Goal: Task Accomplishment & Management: Manage account settings

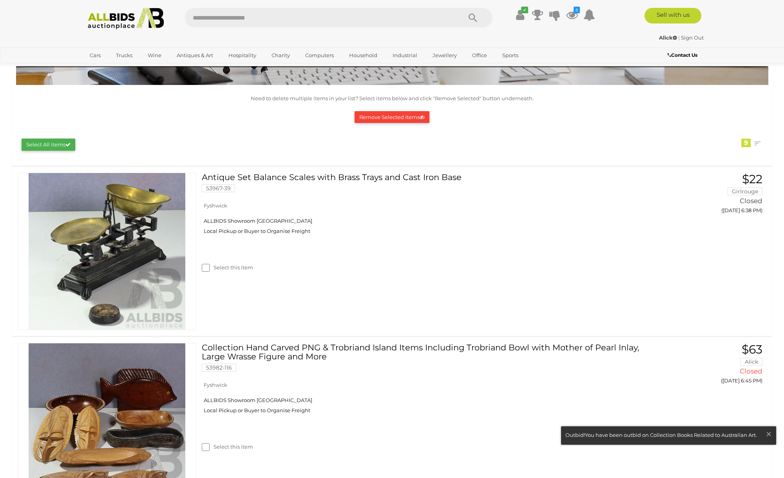
scroll to position [62, 0]
drag, startPoint x: 767, startPoint y: 437, endPoint x: 745, endPoint y: 425, distance: 25.1
click at [767, 437] on span "×" at bounding box center [768, 434] width 7 height 15
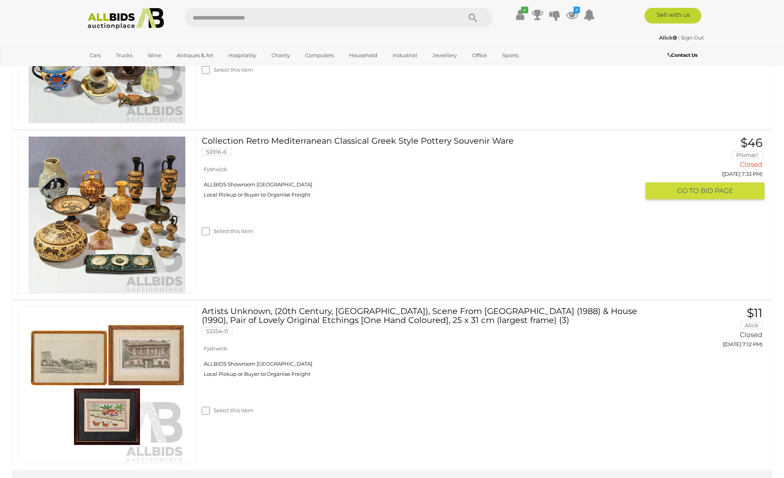
scroll to position [1292, 0]
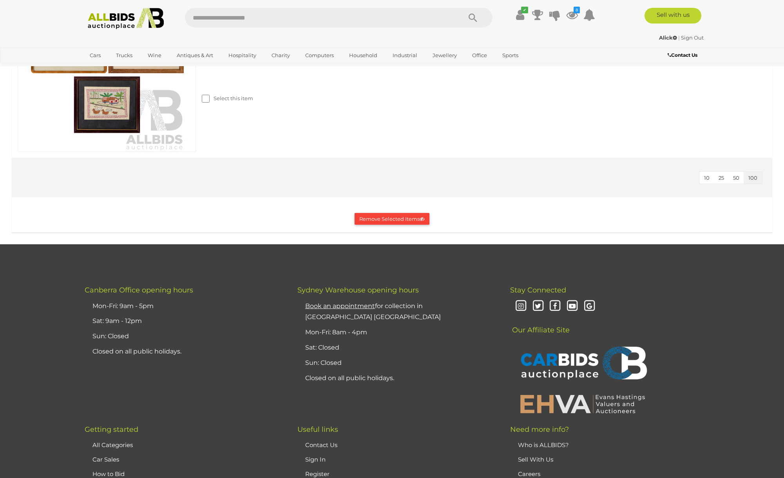
click at [382, 219] on button "Remove Selected Items" at bounding box center [392, 219] width 75 height 12
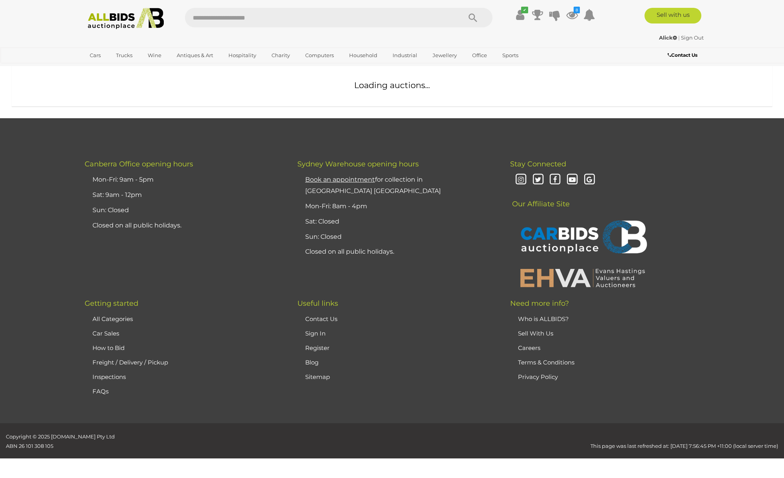
scroll to position [194, 0]
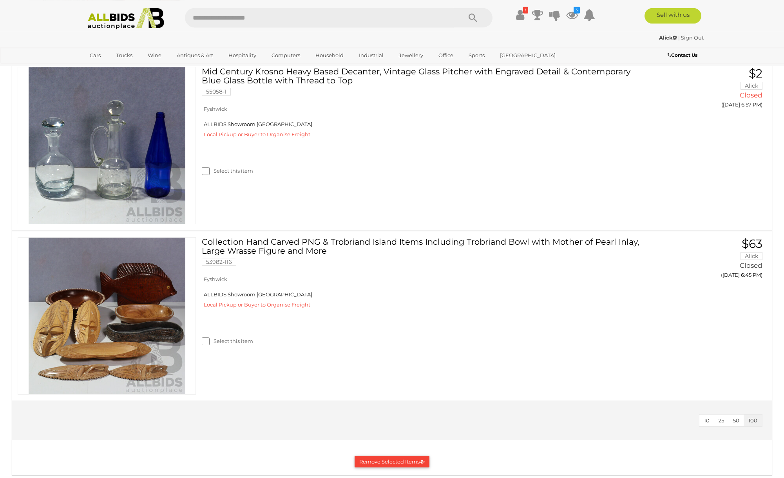
scroll to position [878, 0]
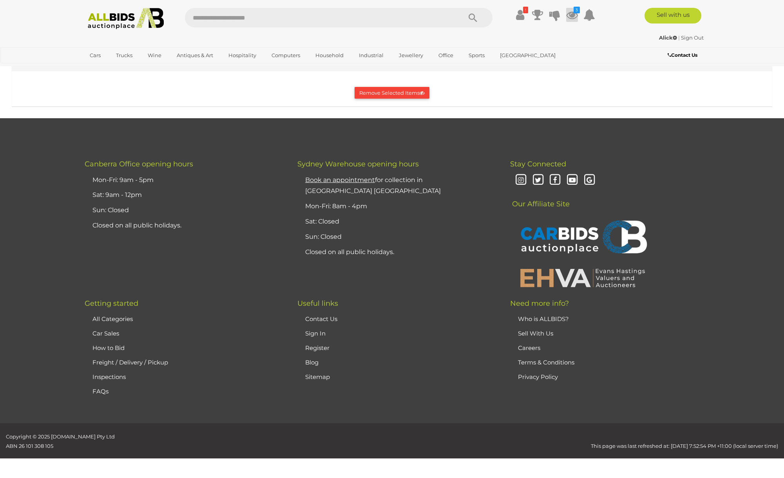
click at [573, 14] on icon at bounding box center [572, 15] width 12 height 14
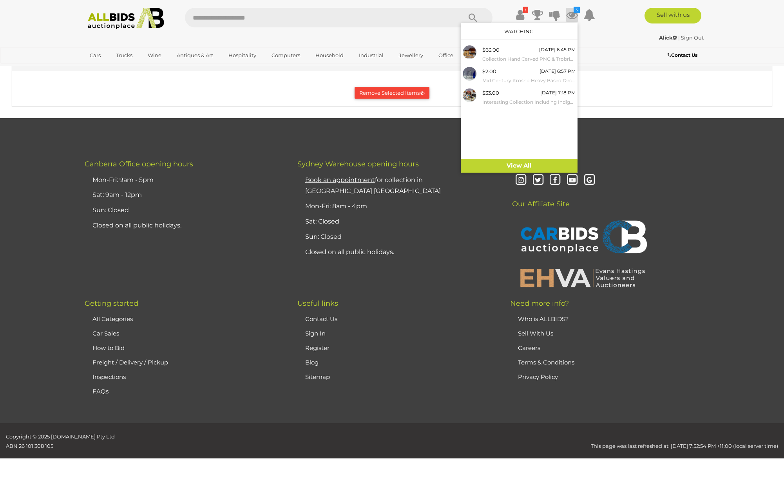
drag, startPoint x: 536, startPoint y: 165, endPoint x: 585, endPoint y: 158, distance: 49.9
click at [536, 165] on link "View All" at bounding box center [519, 166] width 117 height 14
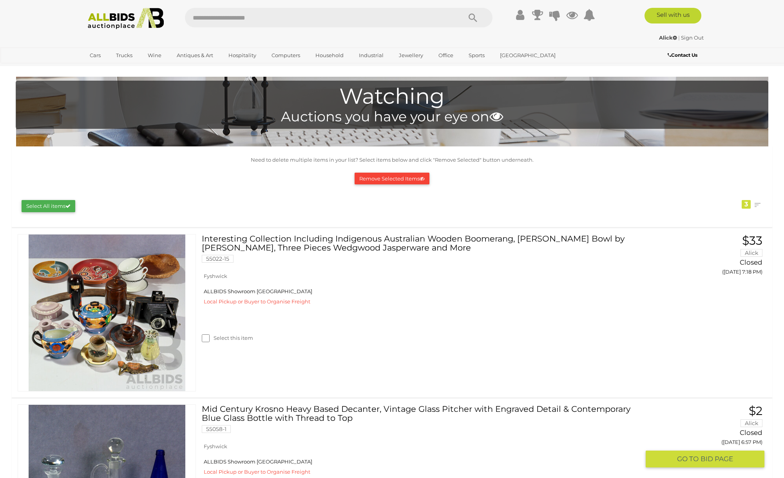
scroll to position [358, 0]
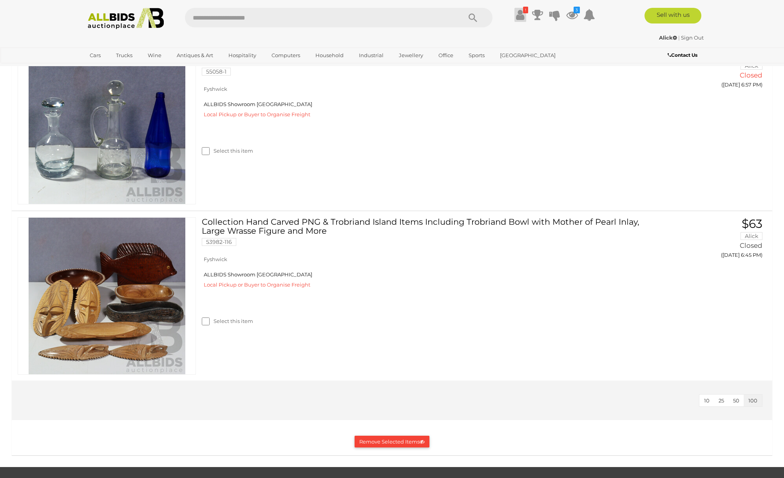
click at [522, 11] on icon at bounding box center [520, 15] width 8 height 14
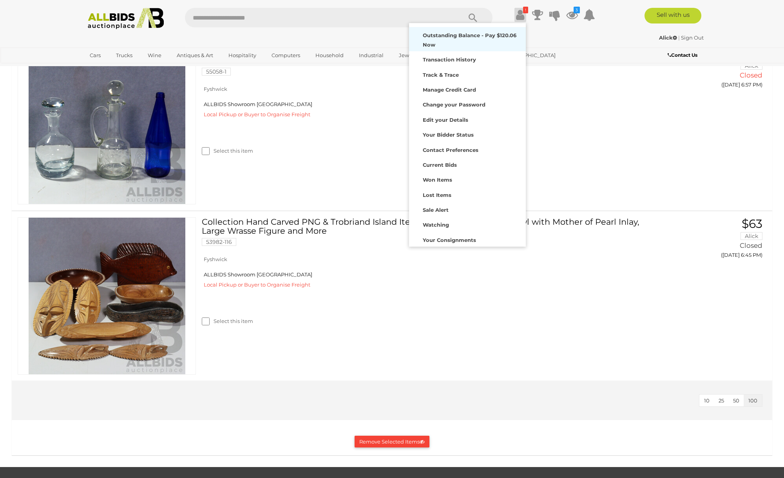
click at [470, 36] on strong "Outstanding Balance - Pay $120.06 Now" at bounding box center [470, 39] width 94 height 15
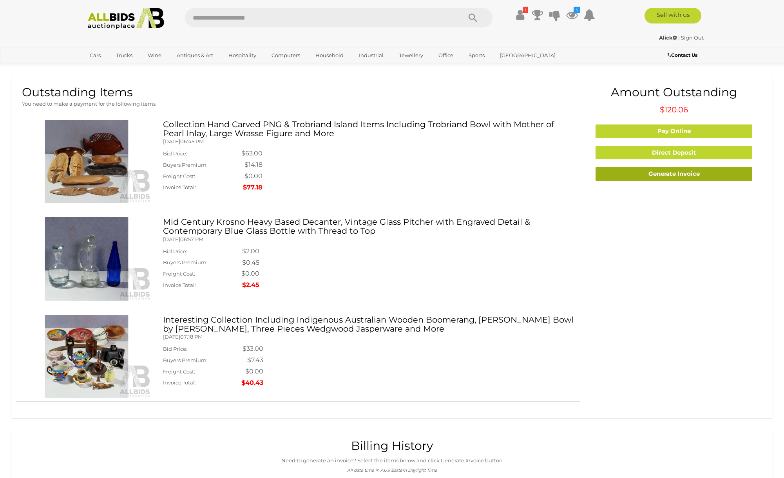
click at [672, 174] on link "Generate Invoice" at bounding box center [674, 174] width 157 height 14
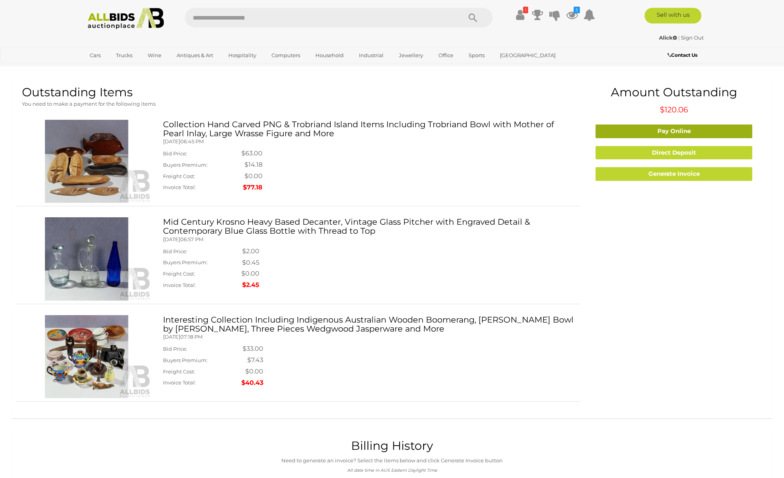
click at [675, 132] on link "Pay Online" at bounding box center [674, 132] width 157 height 14
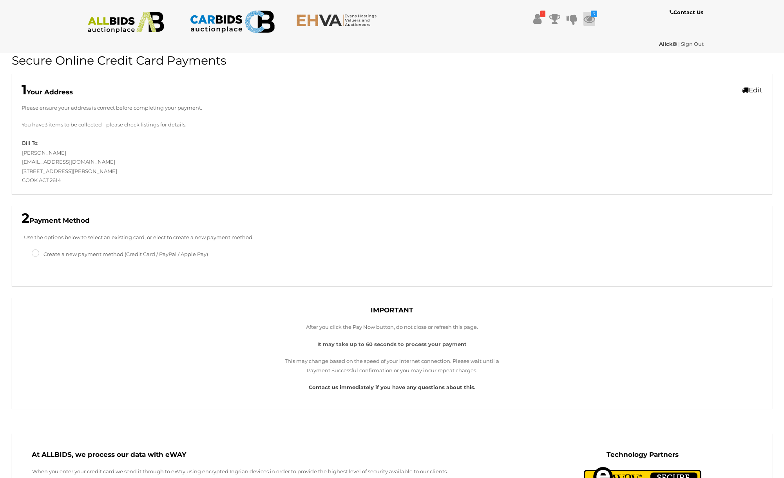
click at [593, 17] on icon "3" at bounding box center [594, 14] width 6 height 7
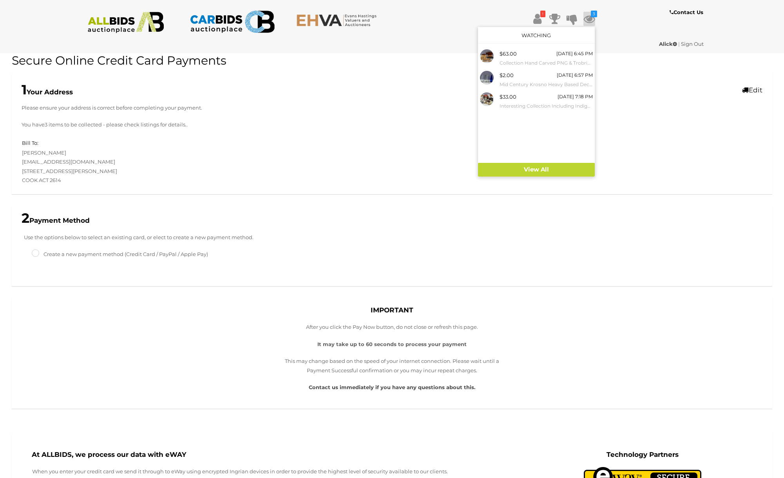
click at [590, 18] on icon at bounding box center [589, 19] width 12 height 14
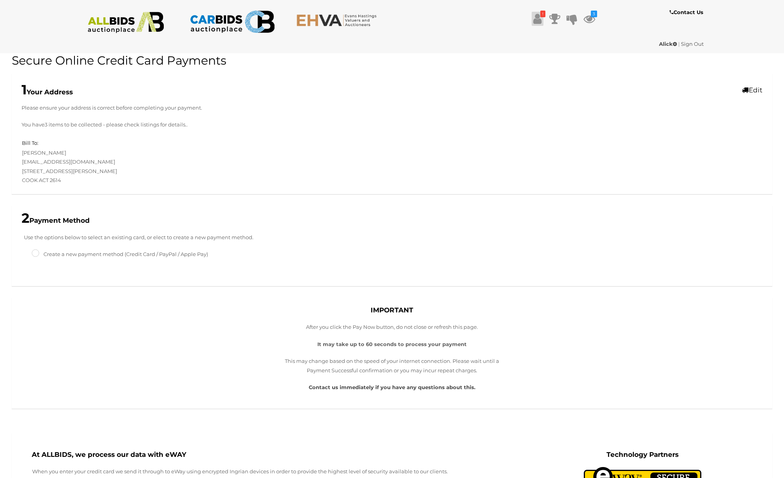
click at [535, 17] on icon at bounding box center [537, 19] width 8 height 14
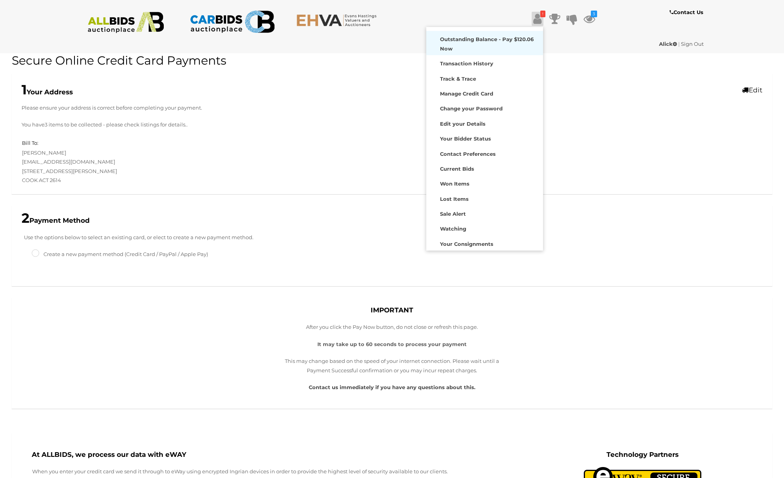
click at [493, 35] on div "Outstanding Balance - Pay $120.06 Now" at bounding box center [484, 43] width 113 height 20
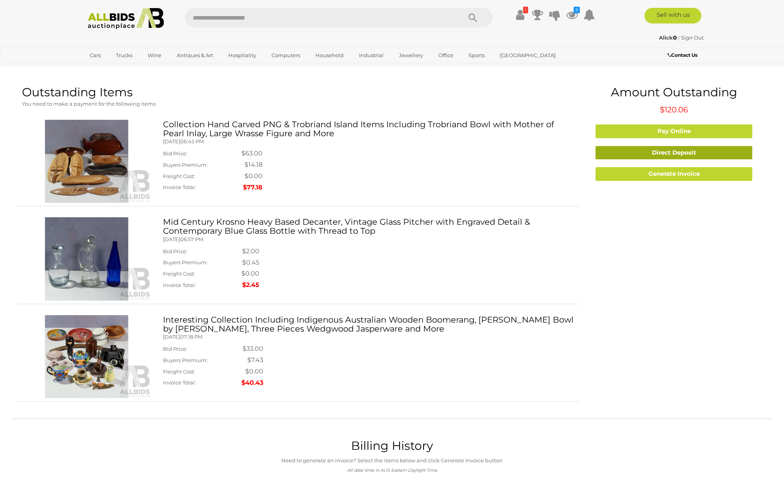
click at [679, 156] on link "Direct Deposit" at bounding box center [674, 153] width 157 height 14
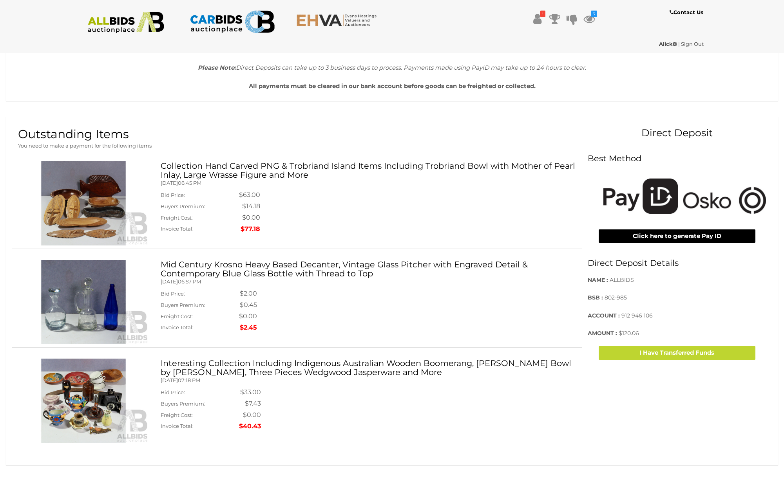
scroll to position [113, 0]
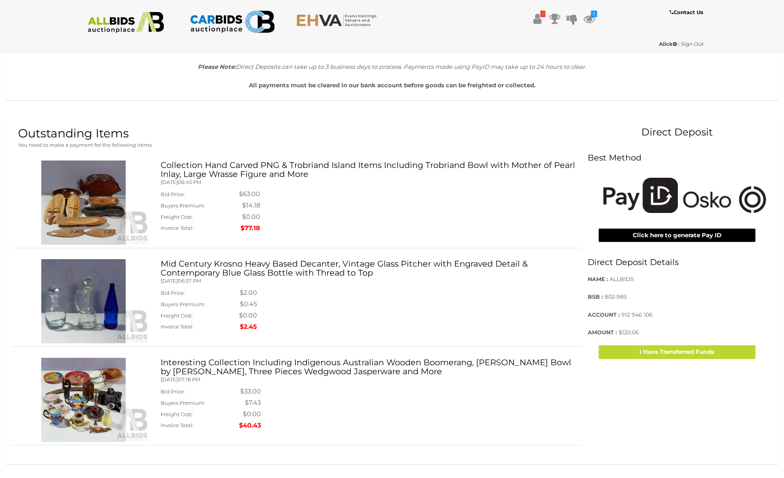
drag, startPoint x: 562, startPoint y: 269, endPoint x: 615, endPoint y: 272, distance: 52.6
click at [615, 272] on div "Outstanding Items You need to make a payment for the following items Outstandin…" at bounding box center [392, 290] width 760 height 327
click at [589, 17] on icon at bounding box center [589, 19] width 12 height 14
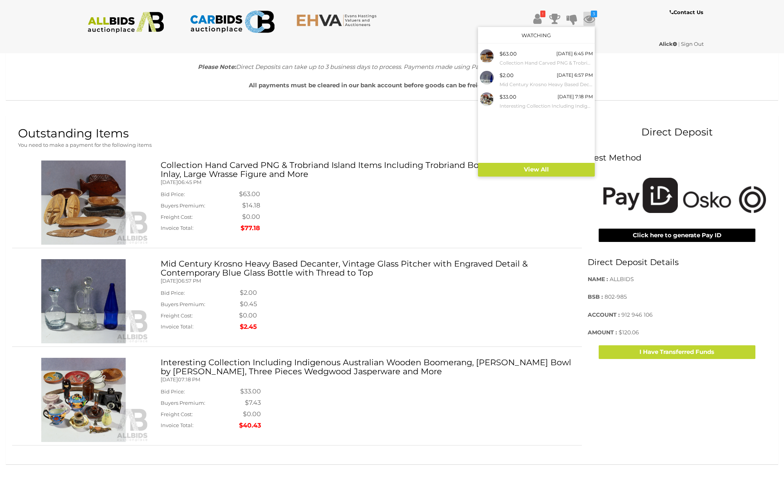
drag, startPoint x: 534, startPoint y: 167, endPoint x: 588, endPoint y: 179, distance: 55.0
click at [534, 167] on link "View All" at bounding box center [536, 170] width 117 height 14
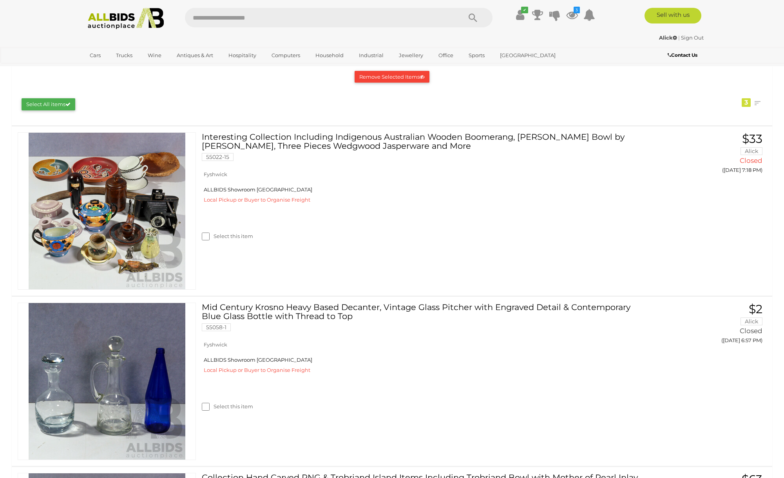
scroll to position [108, 0]
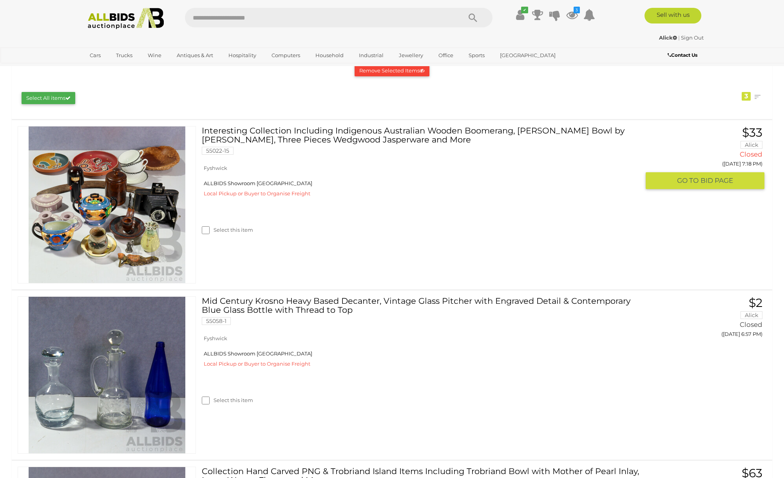
click at [134, 194] on img at bounding box center [107, 205] width 157 height 157
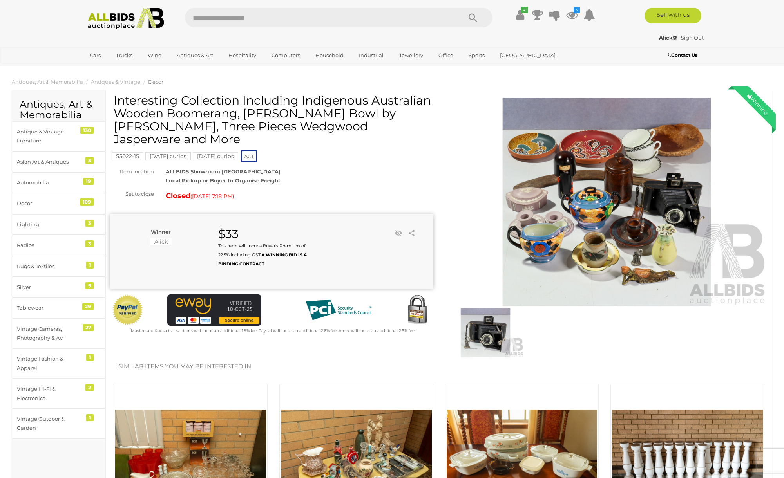
drag, startPoint x: 303, startPoint y: 100, endPoint x: 402, endPoint y: 129, distance: 103.5
click at [402, 128] on h1 "Interesting Collection Including Indigenous Australian Wooden Boomerang, [PERSO…" at bounding box center [273, 120] width 318 height 52
copy h1 "Indigenous Australian Wooden Boomerang, Malle Burl Bowl by Merv Bailey, Three P…"
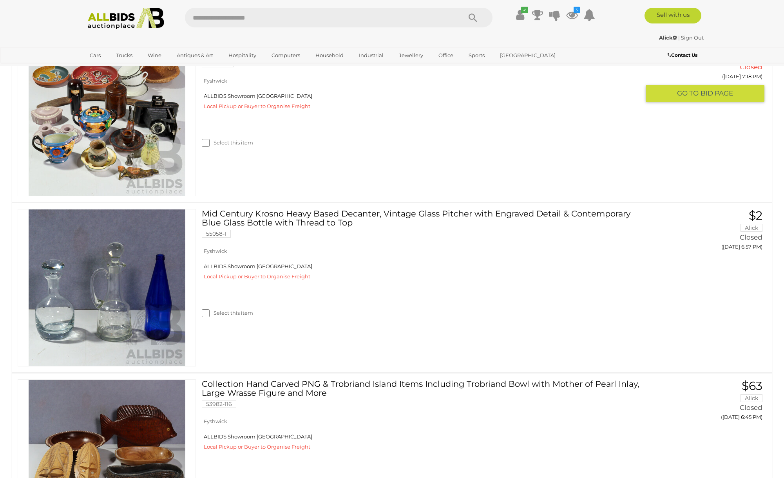
scroll to position [196, 0]
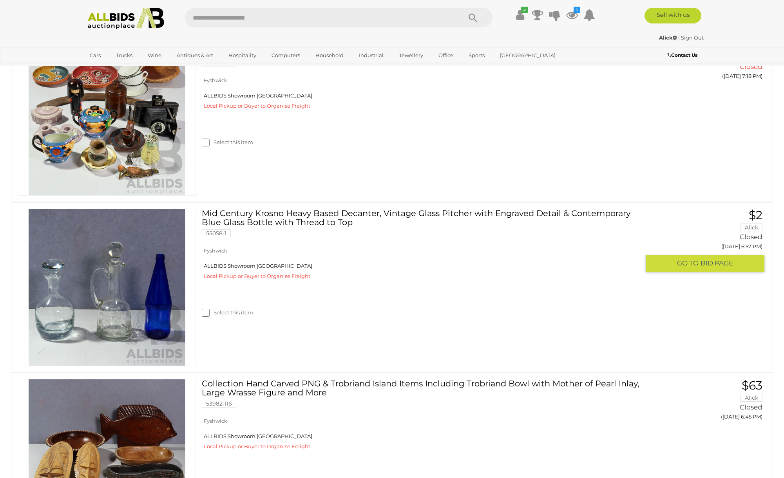
click at [101, 305] on img at bounding box center [107, 287] width 157 height 157
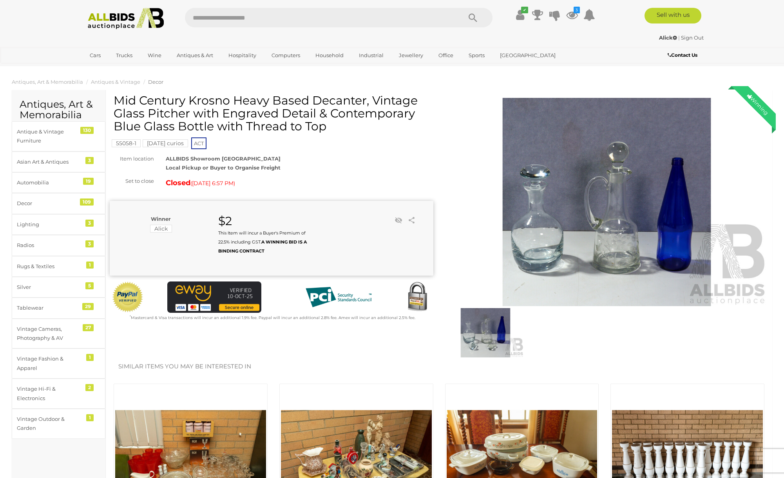
drag, startPoint x: 115, startPoint y: 100, endPoint x: 213, endPoint y: 124, distance: 100.8
click at [213, 124] on h1 "Mid Century Krosno Heavy Based Decanter, Vintage Glass Pitcher with Engraved De…" at bounding box center [273, 113] width 318 height 39
copy h1 "Mid Century Krosno Heavy Based Decanter, Vintage Glass Pitcher with Engraved De…"
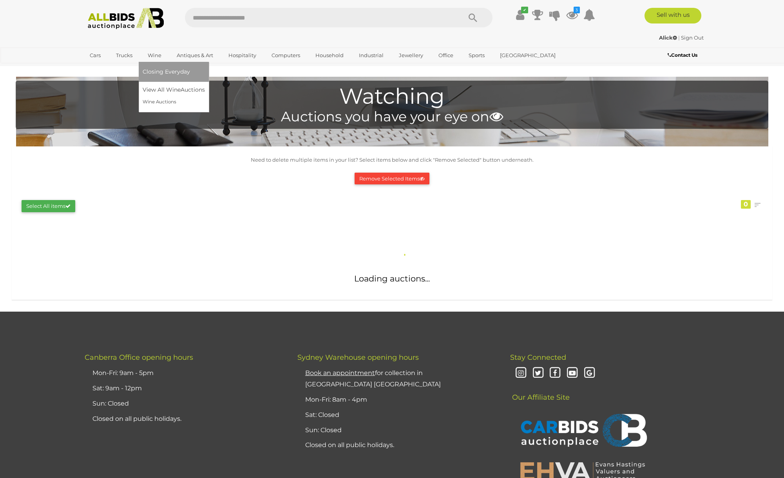
scroll to position [358, 0]
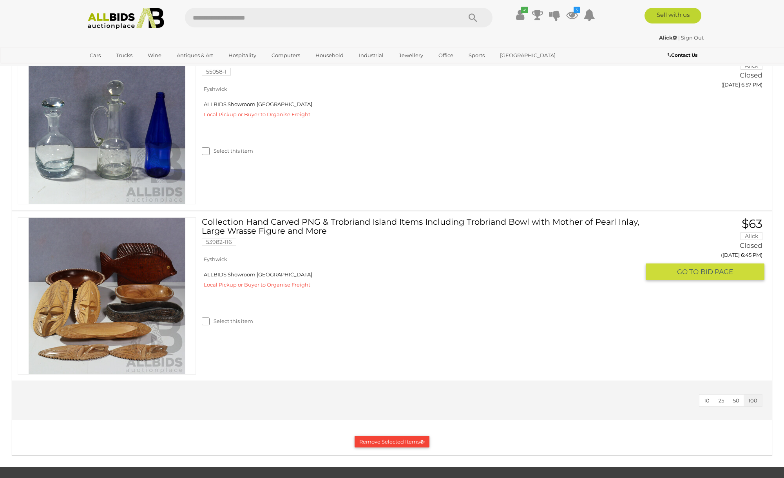
click at [142, 287] on img at bounding box center [107, 296] width 157 height 157
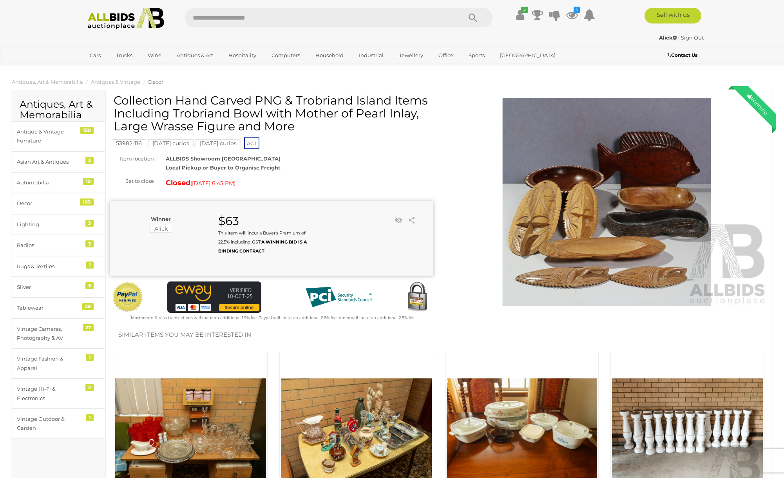
drag, startPoint x: 178, startPoint y: 100, endPoint x: 234, endPoint y: 130, distance: 63.6
click at [234, 130] on h1 "Collection Hand Carved PNG & Trobriand Island Items Including Trobriand Bowl wi…" at bounding box center [273, 113] width 318 height 39
copy h1 "Hand Carved PNG & Trobriand Island Items Including Trobriand Bowl with Mother o…"
